Goal: Complete Application Form: Complete application form

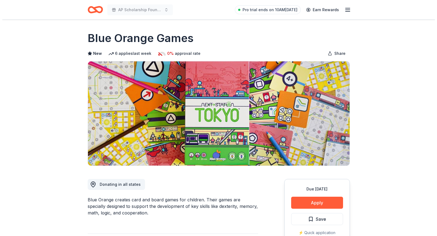
scroll to position [27, 0]
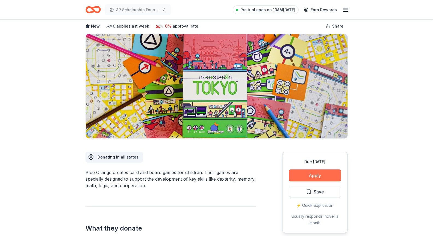
click at [309, 174] on button "Apply" at bounding box center [315, 176] width 52 height 12
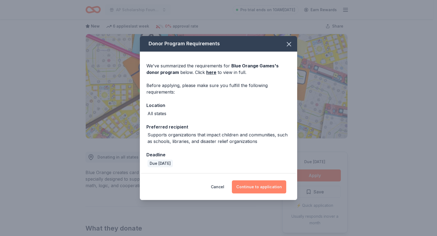
click at [266, 189] on button "Continue to application" at bounding box center [259, 187] width 54 height 13
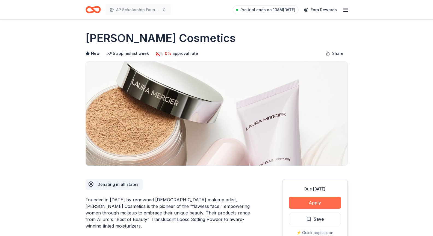
click at [303, 205] on button "Apply" at bounding box center [315, 203] width 52 height 12
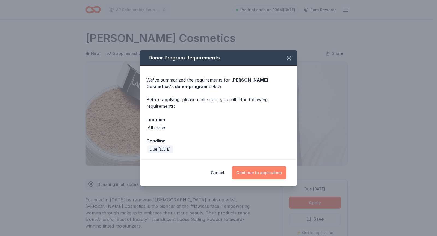
click at [271, 171] on button "Continue to application" at bounding box center [259, 172] width 54 height 13
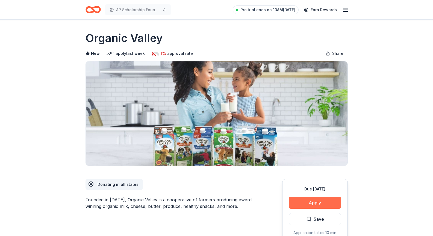
click at [305, 203] on button "Apply" at bounding box center [315, 203] width 52 height 12
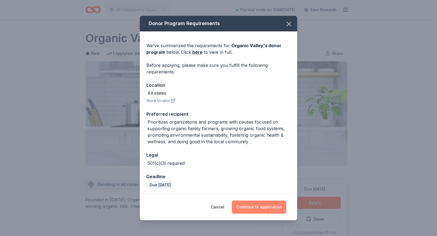
click at [264, 207] on button "Continue to application" at bounding box center [259, 207] width 54 height 13
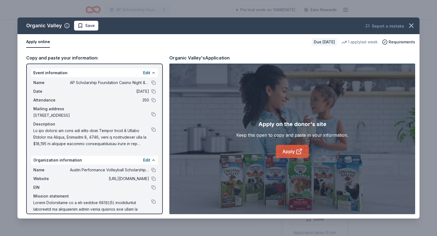
click at [292, 152] on link "Apply" at bounding box center [292, 151] width 33 height 13
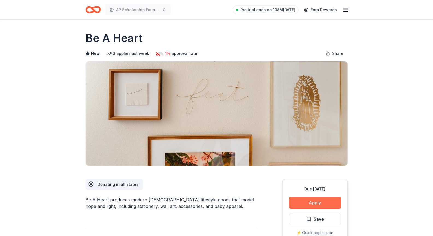
click at [323, 200] on button "Apply" at bounding box center [315, 203] width 52 height 12
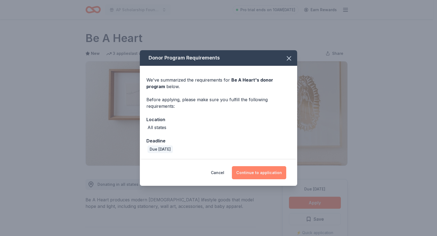
click at [275, 173] on button "Continue to application" at bounding box center [259, 172] width 54 height 13
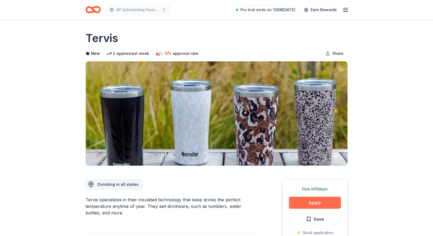
click at [312, 205] on button "Apply" at bounding box center [315, 203] width 52 height 12
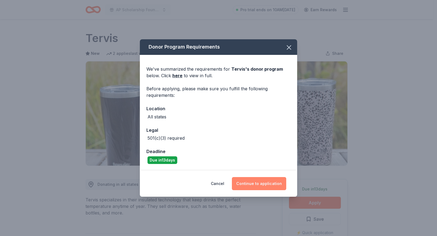
click at [272, 178] on button "Continue to application" at bounding box center [259, 183] width 54 height 13
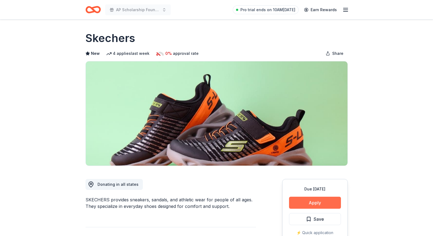
click at [314, 203] on button "Apply" at bounding box center [315, 203] width 52 height 12
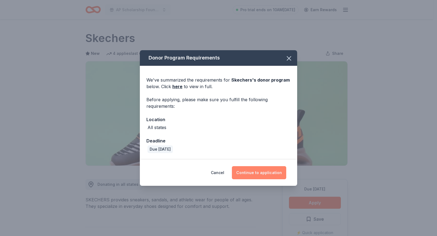
click at [260, 173] on button "Continue to application" at bounding box center [259, 172] width 54 height 13
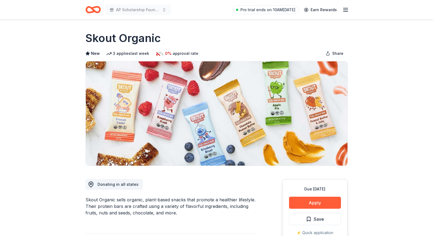
click at [311, 203] on button "Apply" at bounding box center [315, 203] width 52 height 12
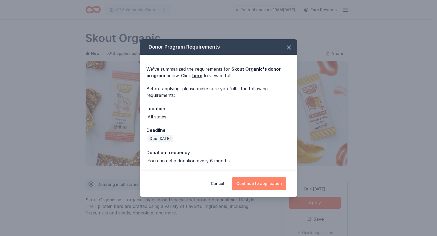
click at [269, 185] on button "Continue to application" at bounding box center [259, 183] width 54 height 13
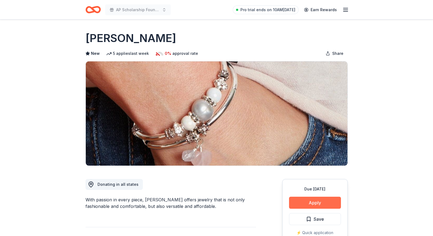
click at [311, 203] on button "Apply" at bounding box center [315, 203] width 52 height 12
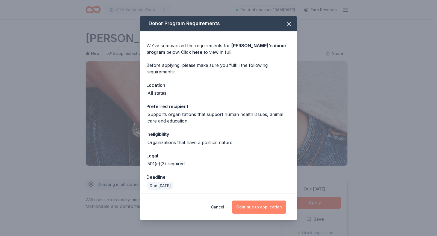
click at [268, 207] on button "Continue to application" at bounding box center [259, 207] width 54 height 13
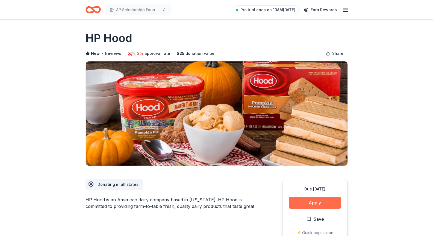
click at [318, 202] on button "Apply" at bounding box center [315, 203] width 52 height 12
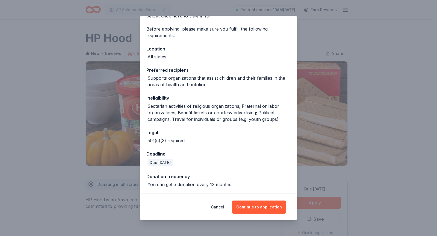
scroll to position [9, 0]
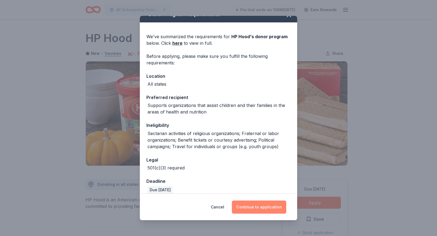
click at [257, 203] on button "Continue to application" at bounding box center [259, 207] width 54 height 13
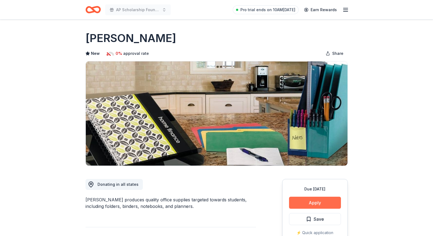
click at [316, 203] on button "Apply" at bounding box center [315, 203] width 52 height 12
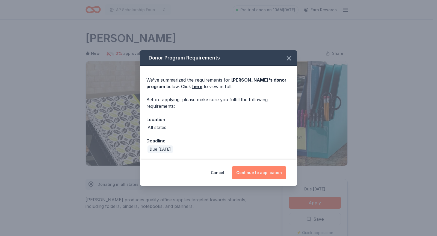
click at [260, 173] on button "Continue to application" at bounding box center [259, 172] width 54 height 13
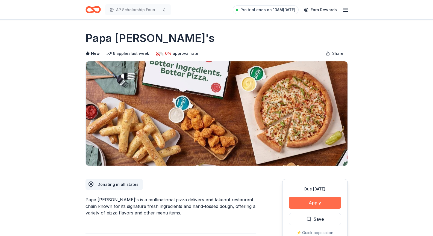
click at [309, 203] on button "Apply" at bounding box center [315, 203] width 52 height 12
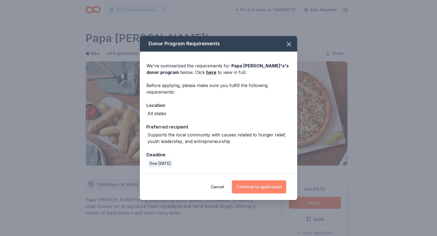
click at [277, 187] on button "Continue to application" at bounding box center [259, 187] width 54 height 13
